Goal: Task Accomplishment & Management: Manage account settings

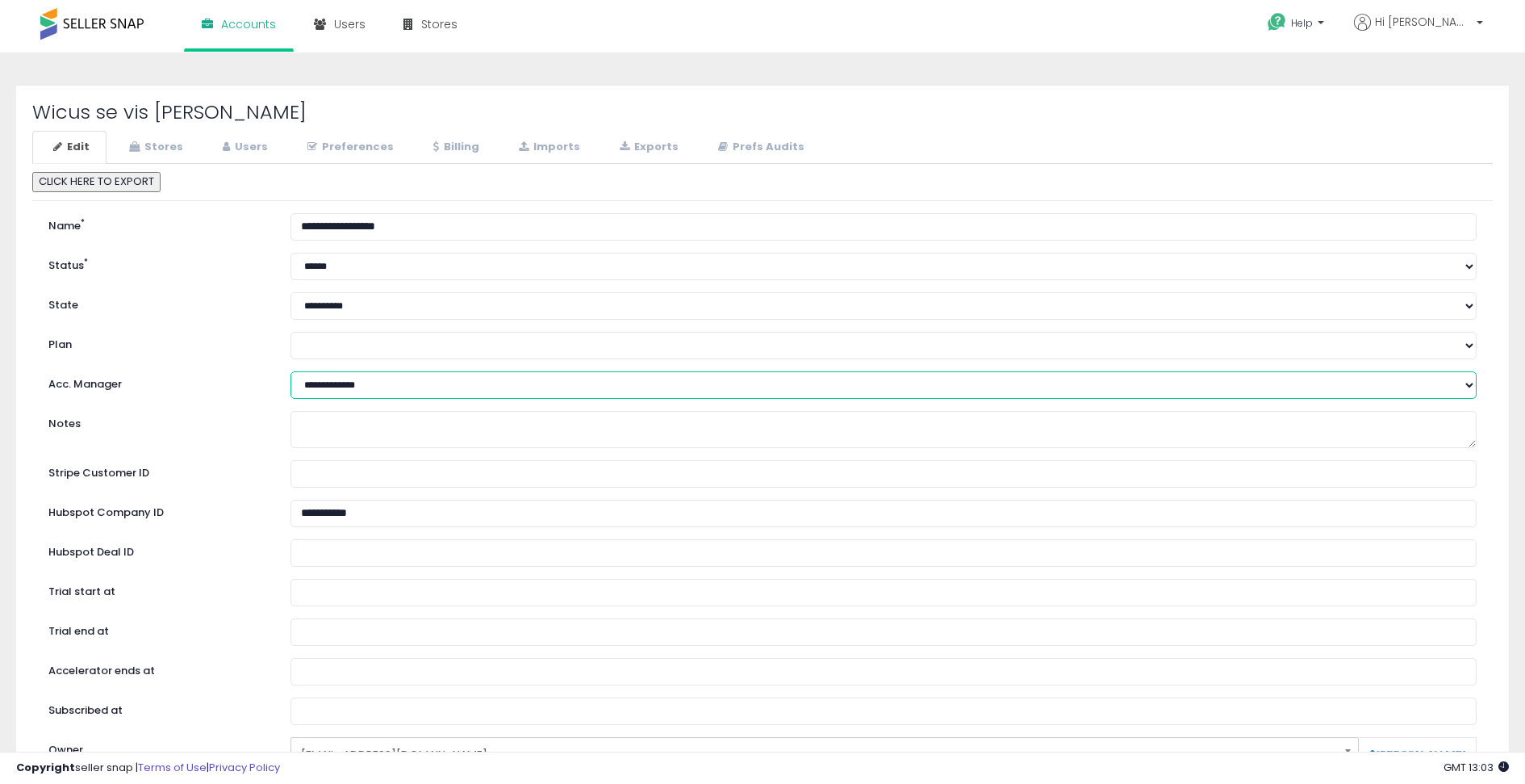
click at [326, 382] on select "**********" at bounding box center [883, 385] width 1186 height 28
select select "*"
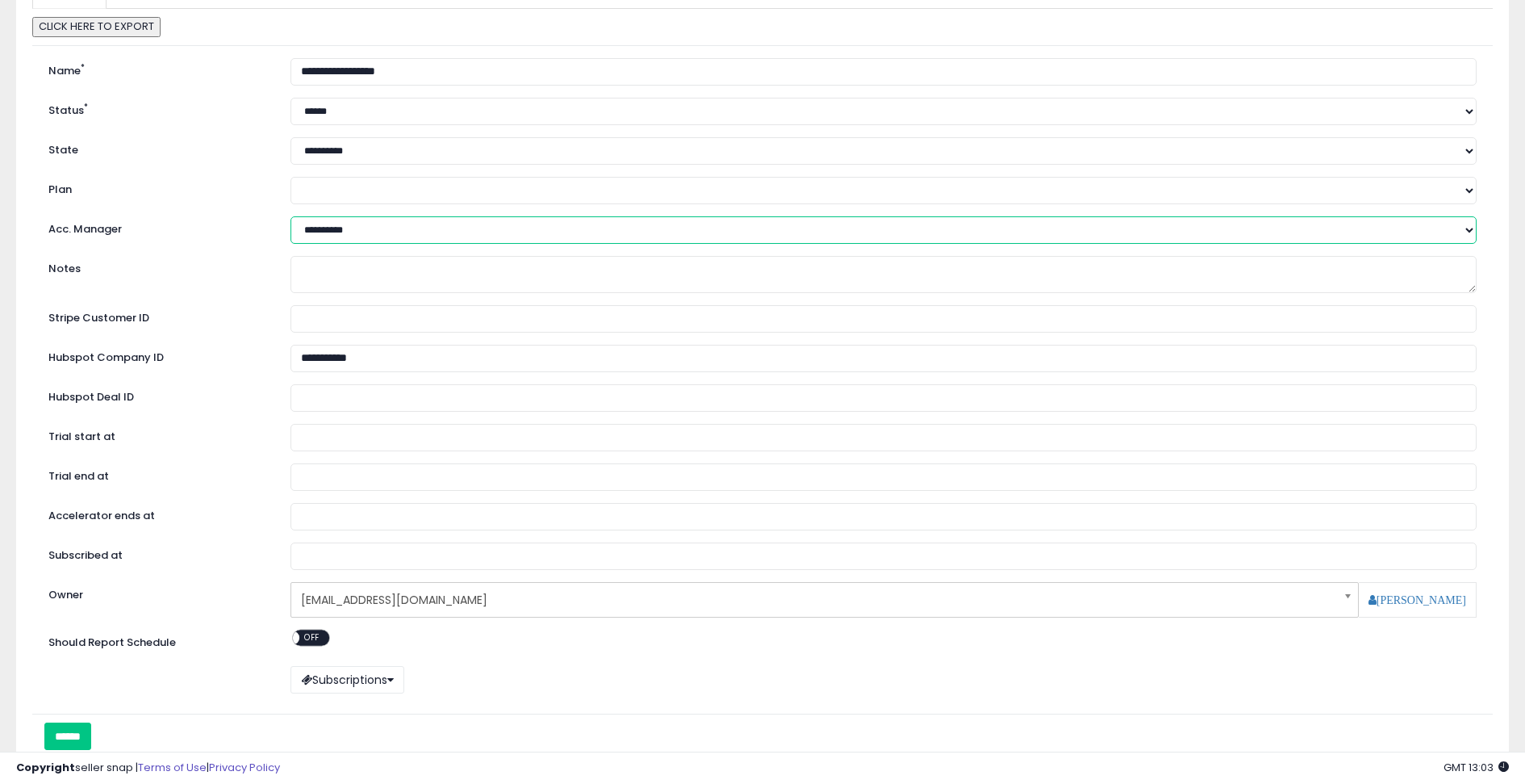
scroll to position [265, 0]
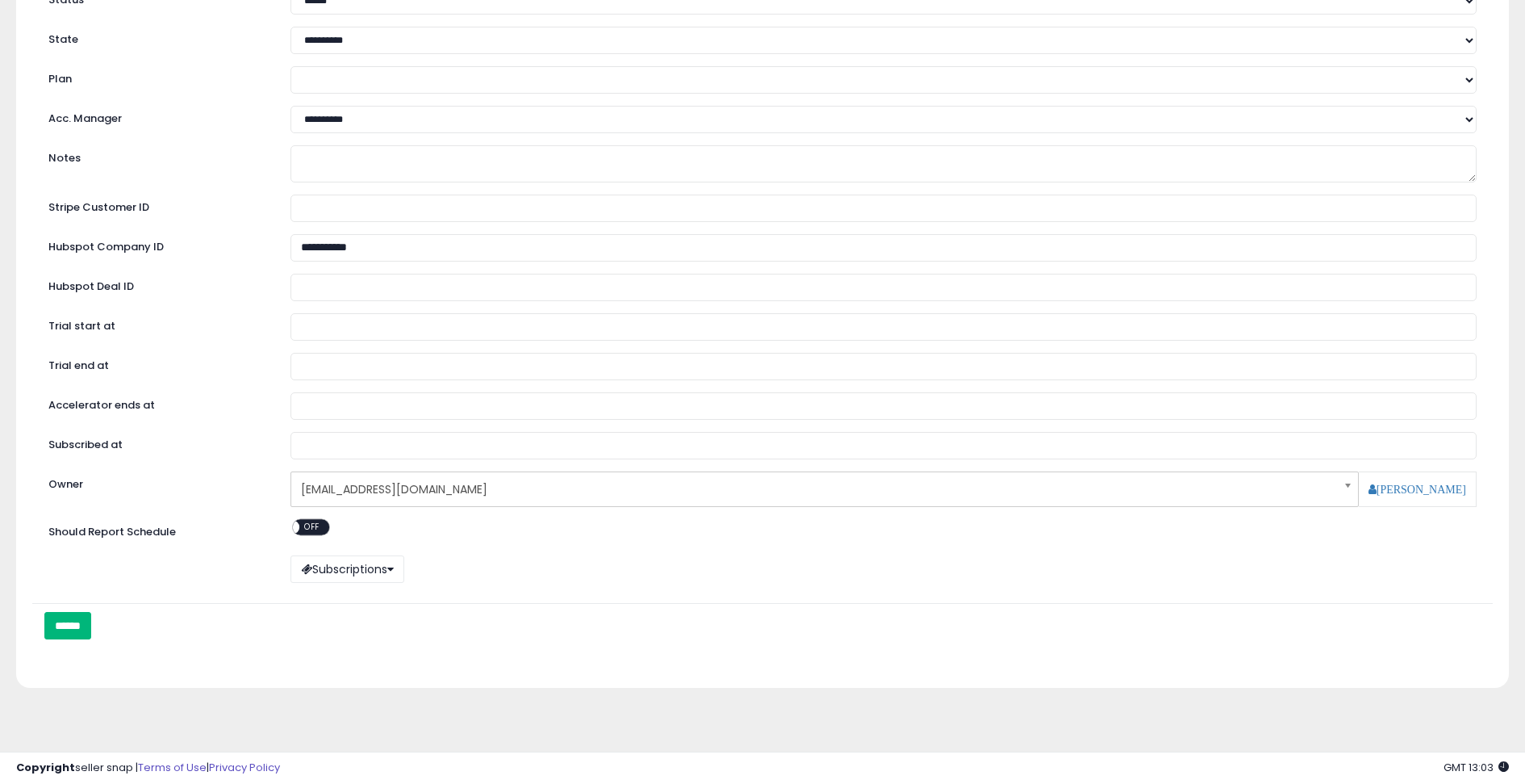
click at [82, 632] on input "******" at bounding box center [67, 625] width 47 height 28
